Goal: Navigation & Orientation: Find specific page/section

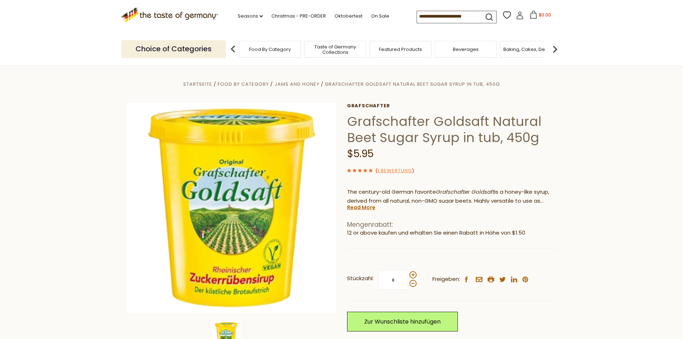
click at [344, 56] on div "Taste of Germany Collections" at bounding box center [336, 49] width 62 height 17
click at [335, 54] on span "Taste of Germany Collections" at bounding box center [335, 49] width 57 height 11
